Goal: Navigation & Orientation: Find specific page/section

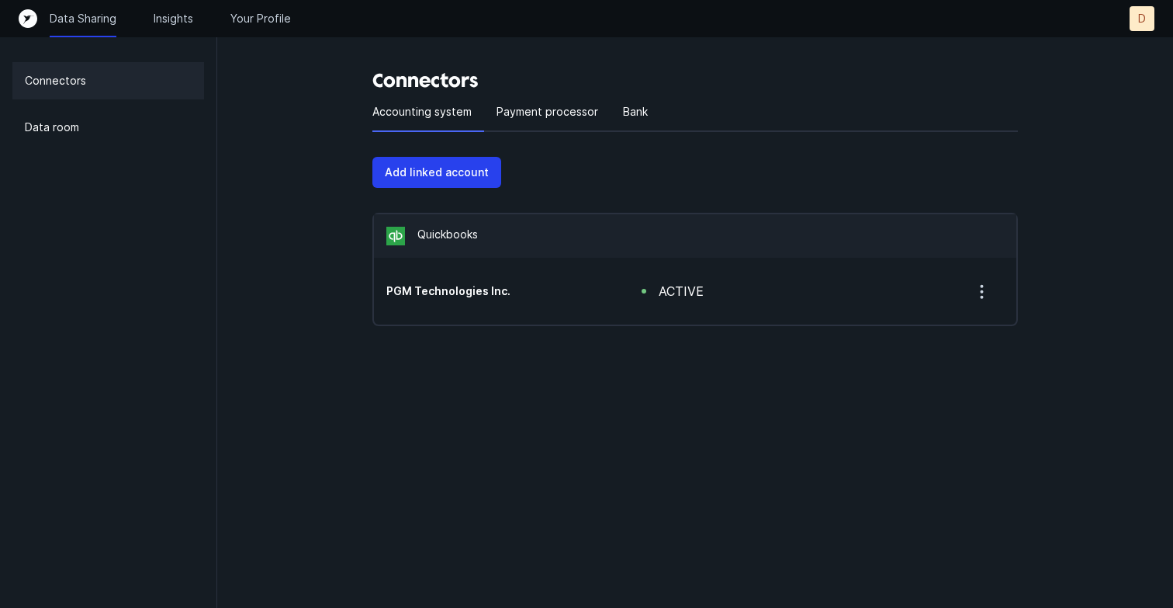
click at [85, 17] on p "Data Sharing" at bounding box center [83, 19] width 67 height 16
click at [64, 130] on p "Data room" at bounding box center [52, 127] width 54 height 19
click at [165, 21] on p "Insights" at bounding box center [174, 19] width 40 height 16
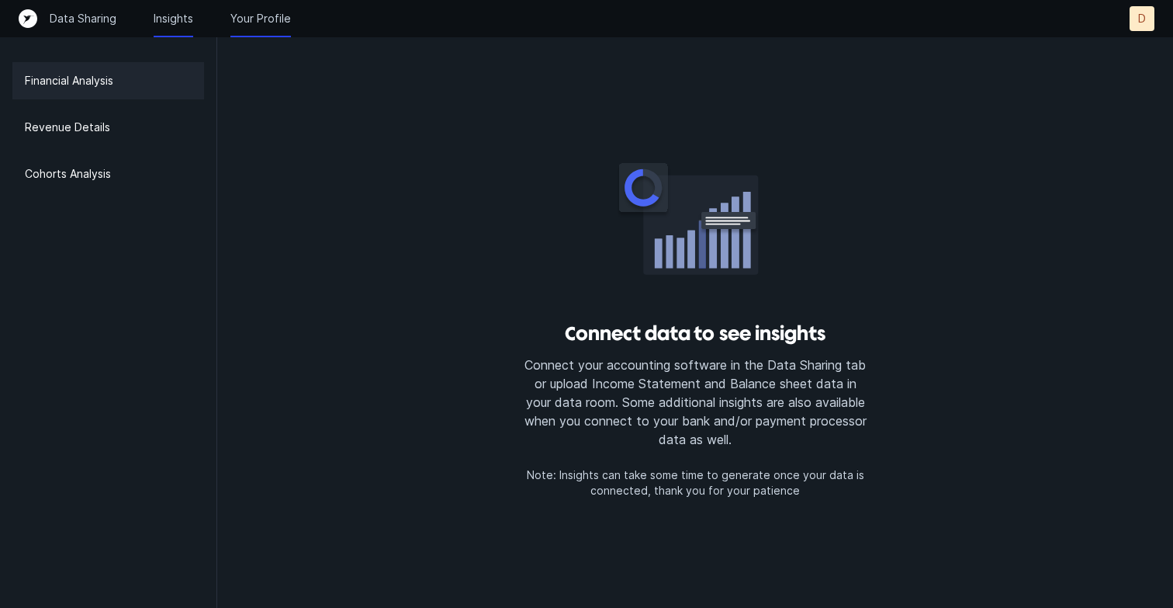
click at [258, 22] on p "Your Profile" at bounding box center [260, 19] width 61 height 16
click at [85, 84] on p "Financial Analysis" at bounding box center [69, 80] width 88 height 19
click at [78, 128] on p "Revenue Details" at bounding box center [67, 127] width 85 height 19
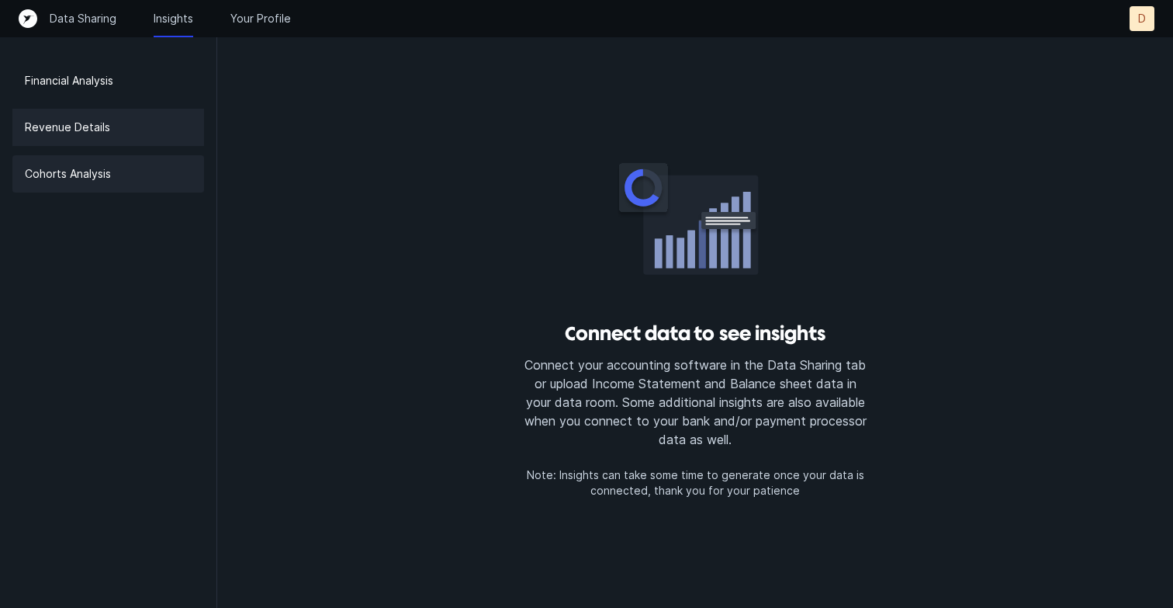
click at [77, 165] on p "Cohorts Analysis" at bounding box center [68, 174] width 86 height 19
click at [65, 18] on p "Data Sharing" at bounding box center [83, 19] width 67 height 16
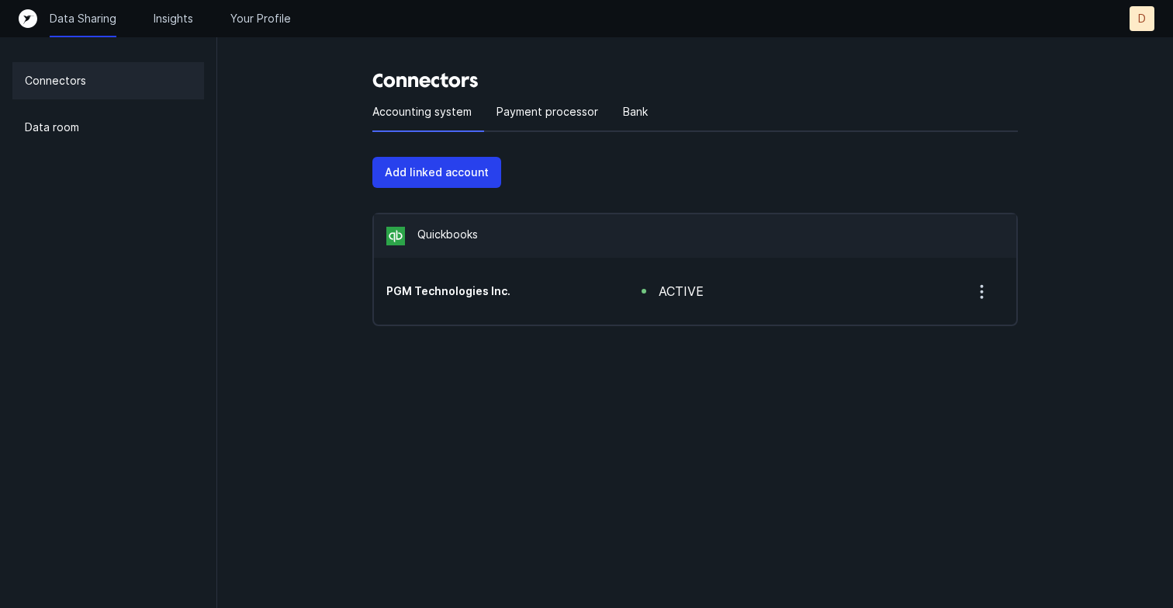
click at [983, 293] on icon "button" at bounding box center [981, 291] width 19 height 19
click at [549, 109] on p "Payment processor" at bounding box center [548, 111] width 102 height 19
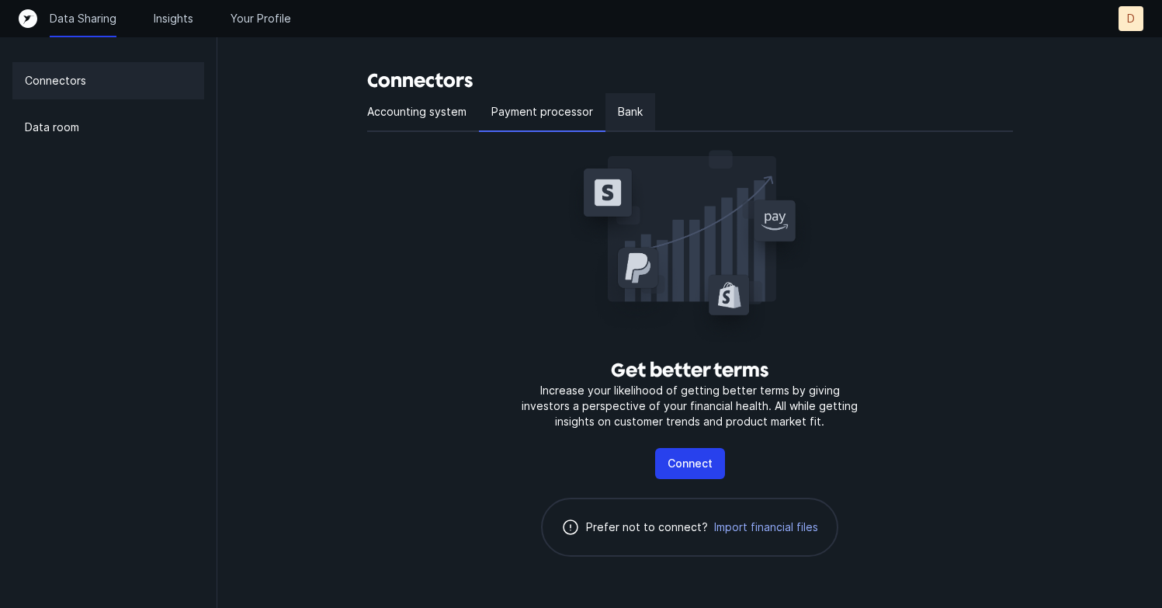
click at [636, 116] on p "Bank" at bounding box center [630, 111] width 25 height 19
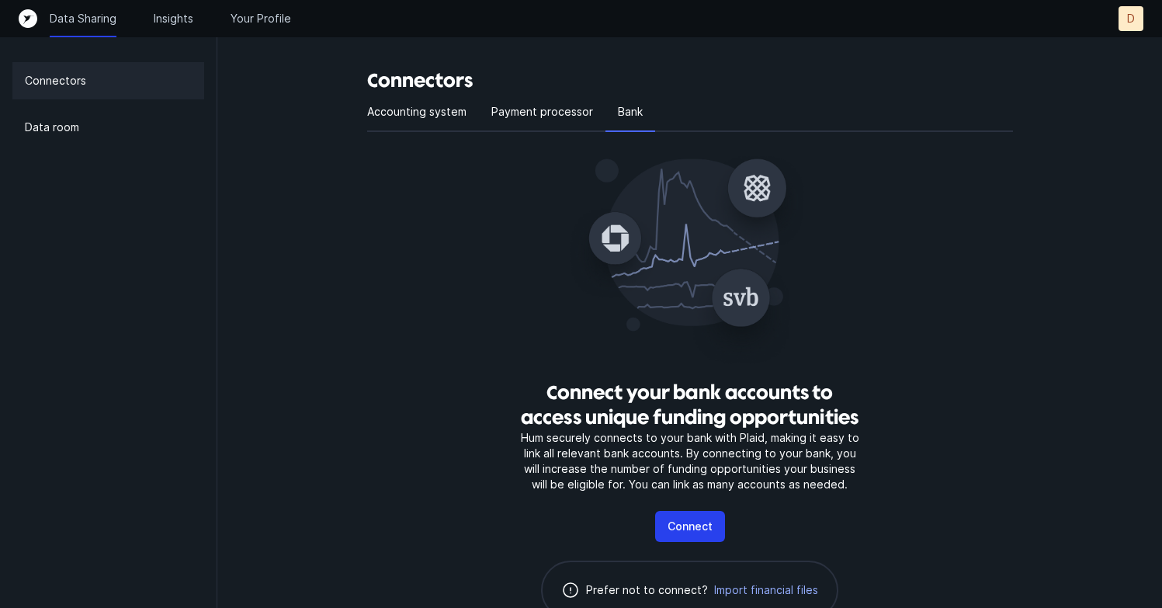
click at [26, 20] on icon "Top" at bounding box center [28, 18] width 19 height 19
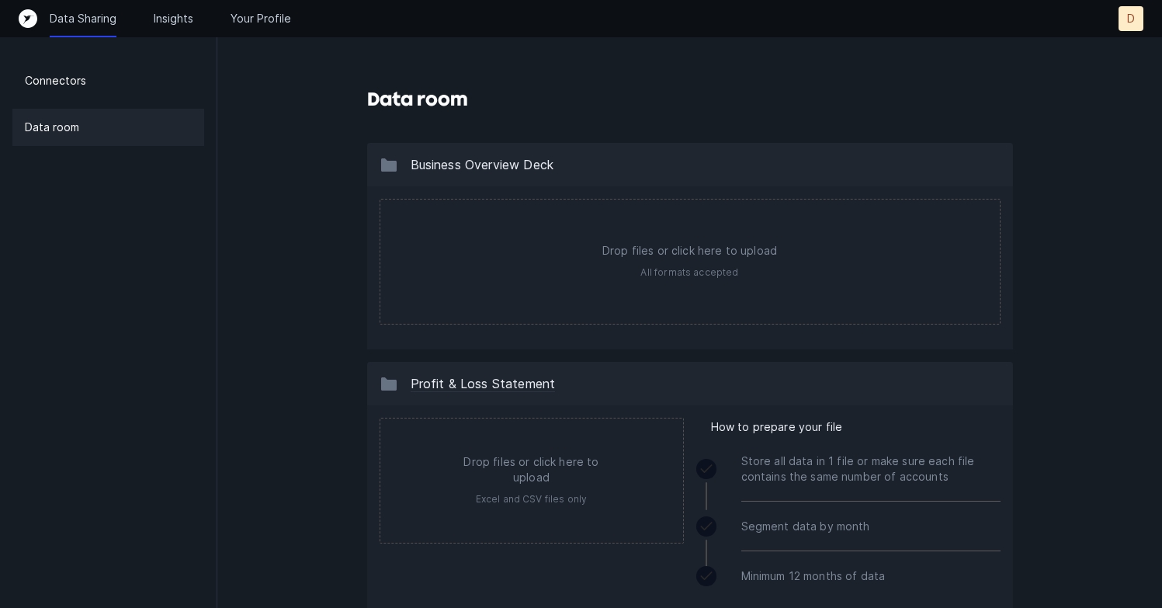
click at [29, 17] on icon "Top" at bounding box center [28, 18] width 19 height 19
